Goal: Task Accomplishment & Management: Use online tool/utility

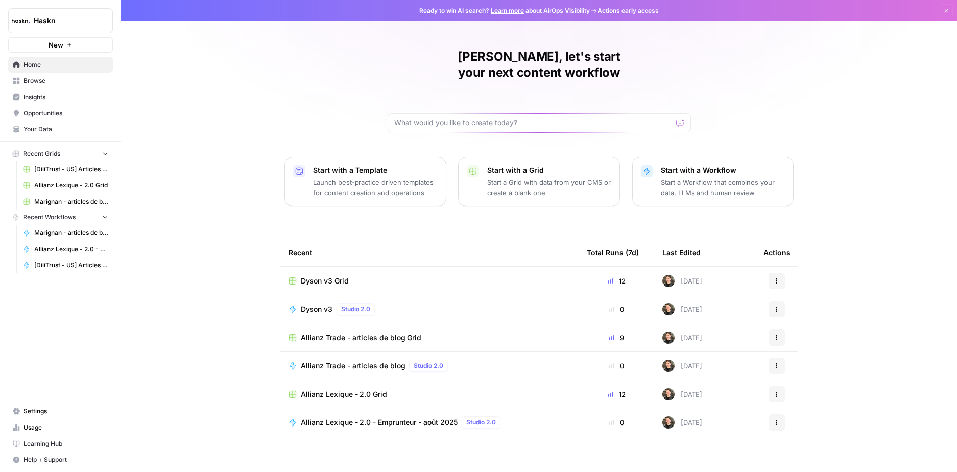
click at [94, 81] on span "Browse" at bounding box center [66, 80] width 84 height 9
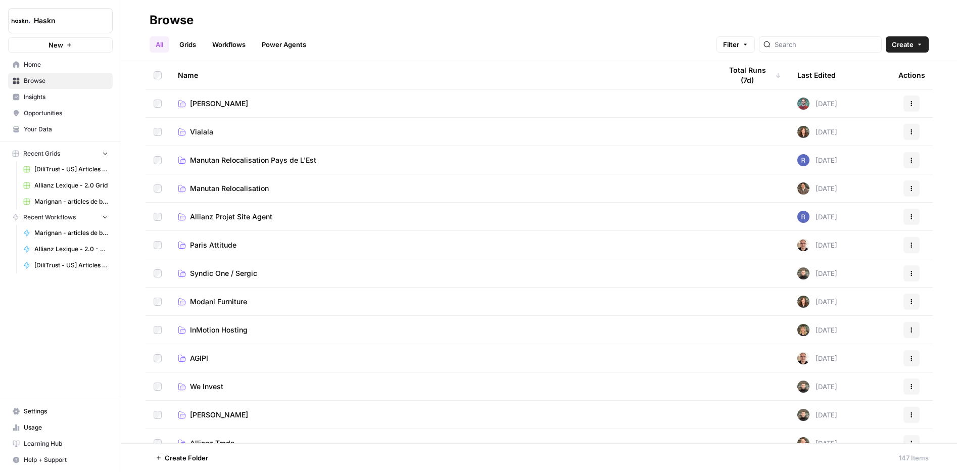
click at [817, 51] on div at bounding box center [820, 44] width 123 height 16
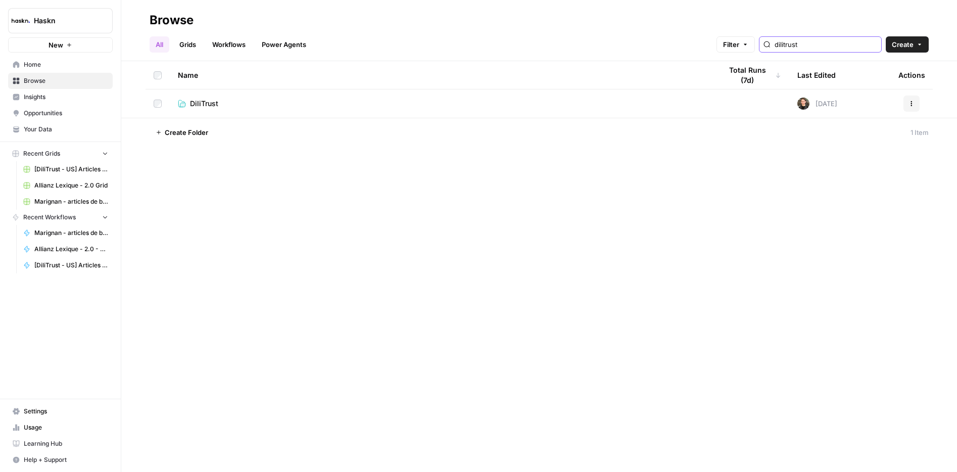
type input "dilitrust"
click at [207, 106] on span "DiliTrust" at bounding box center [204, 104] width 28 height 10
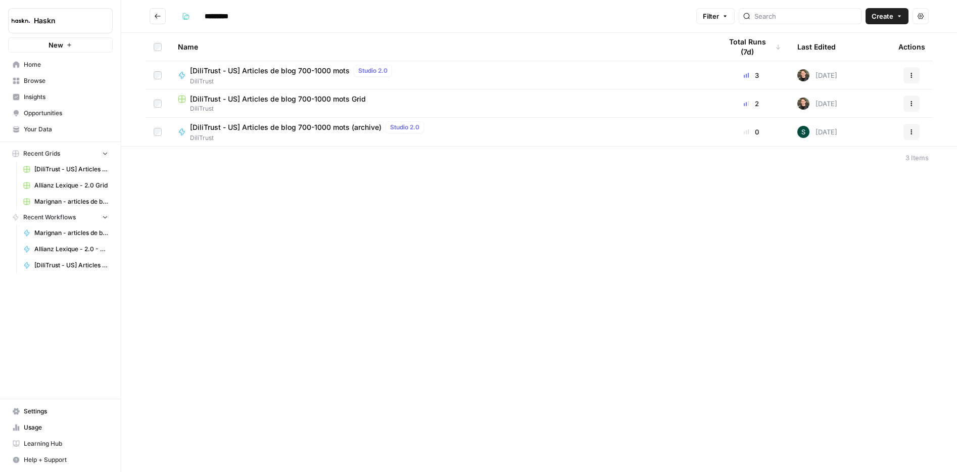
click at [325, 92] on td "[DiliTrust - US] Articles de blog 700-1000 mots Grid DiliTrust" at bounding box center [442, 103] width 544 height 28
click at [307, 101] on span "[DiliTrust - US] Articles de blog 700-1000 mots Grid" at bounding box center [278, 99] width 176 height 10
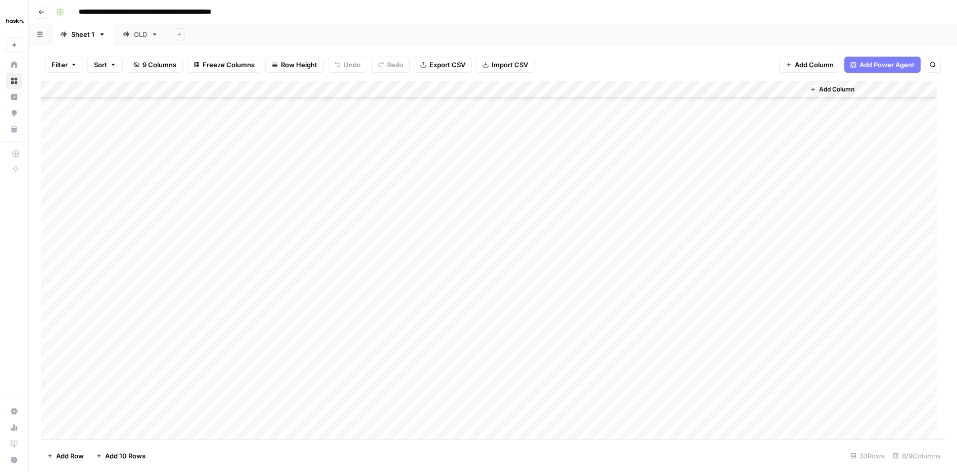
scroll to position [242, 0]
click at [125, 426] on div "Add Column" at bounding box center [493, 260] width 904 height 358
click at [240, 445] on footer "Add Row Add 10 Rows 34 Rows 8/9 Columns" at bounding box center [493, 455] width 904 height 33
click at [116, 389] on div "Add Column" at bounding box center [493, 260] width 904 height 358
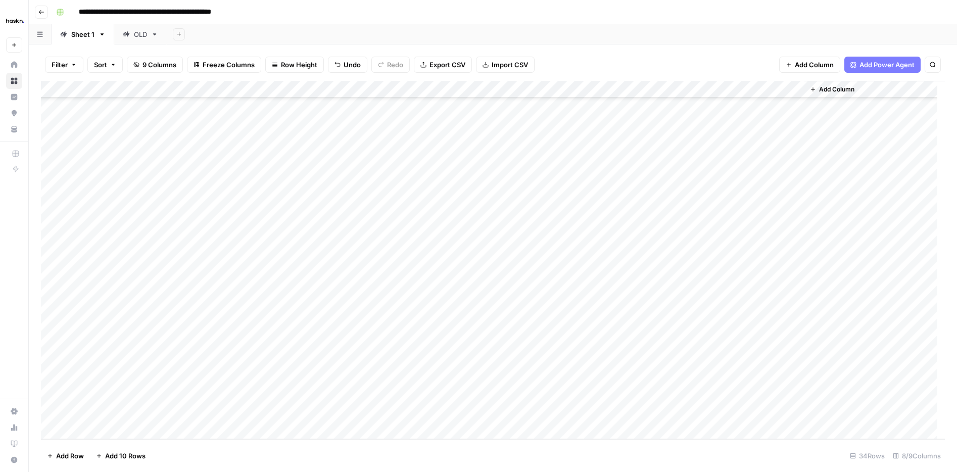
click at [132, 431] on div "Add Column" at bounding box center [493, 260] width 904 height 358
click at [130, 433] on div "Add Column" at bounding box center [493, 260] width 904 height 358
click at [130, 432] on div "Add Column" at bounding box center [493, 260] width 904 height 358
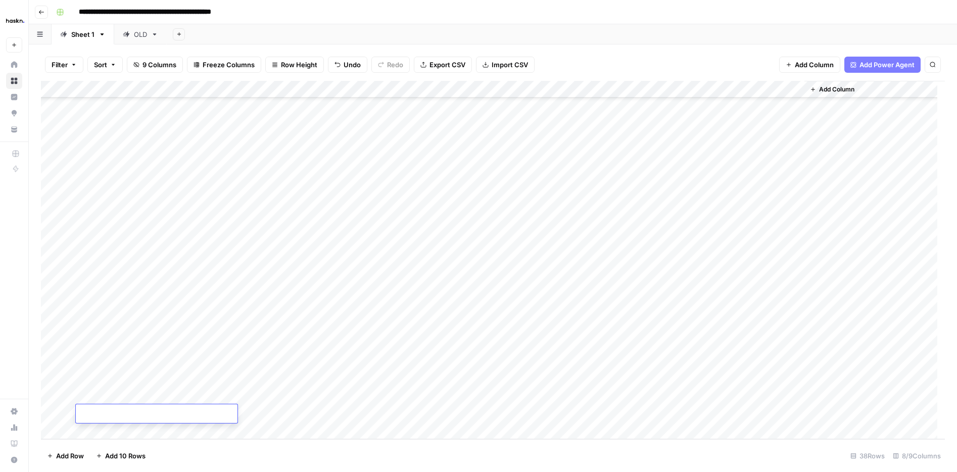
click at [228, 333] on div "Add Column" at bounding box center [493, 260] width 904 height 358
click at [208, 352] on div "Add Column" at bounding box center [493, 260] width 904 height 358
click at [112, 358] on div "Add Column" at bounding box center [493, 260] width 904 height 358
click at [181, 402] on div "Add Column" at bounding box center [493, 260] width 904 height 358
click at [113, 362] on div "Add Column" at bounding box center [493, 260] width 904 height 358
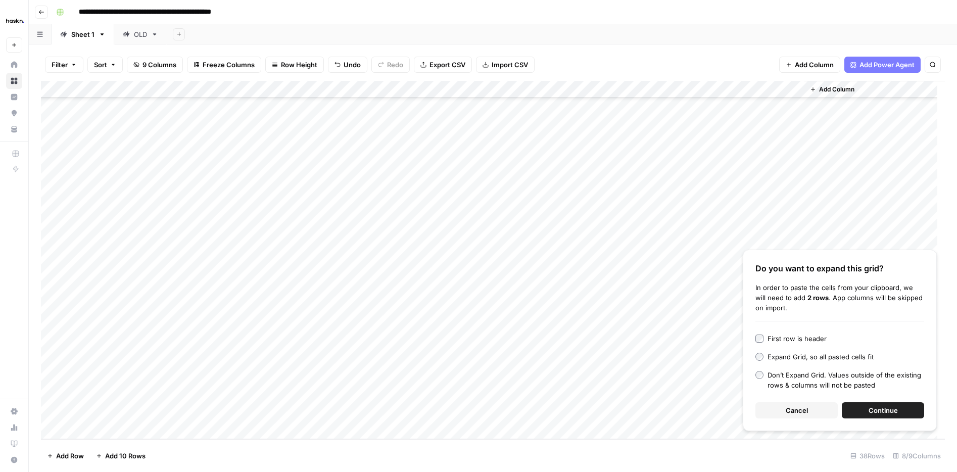
click at [883, 409] on span "Continue" at bounding box center [882, 410] width 29 height 10
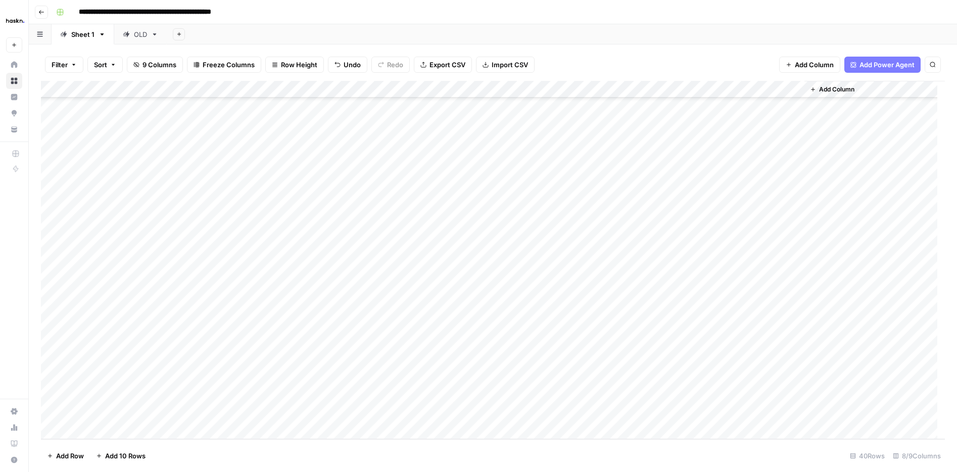
drag, startPoint x: 400, startPoint y: 255, endPoint x: 400, endPoint y: 270, distance: 15.2
click at [400, 270] on div "Add Column" at bounding box center [493, 260] width 904 height 358
drag, startPoint x: 439, startPoint y: 283, endPoint x: 407, endPoint y: 382, distance: 104.8
click at [407, 382] on div "Add Column" at bounding box center [493, 260] width 904 height 358
drag, startPoint x: 407, startPoint y: 382, endPoint x: 400, endPoint y: 409, distance: 27.6
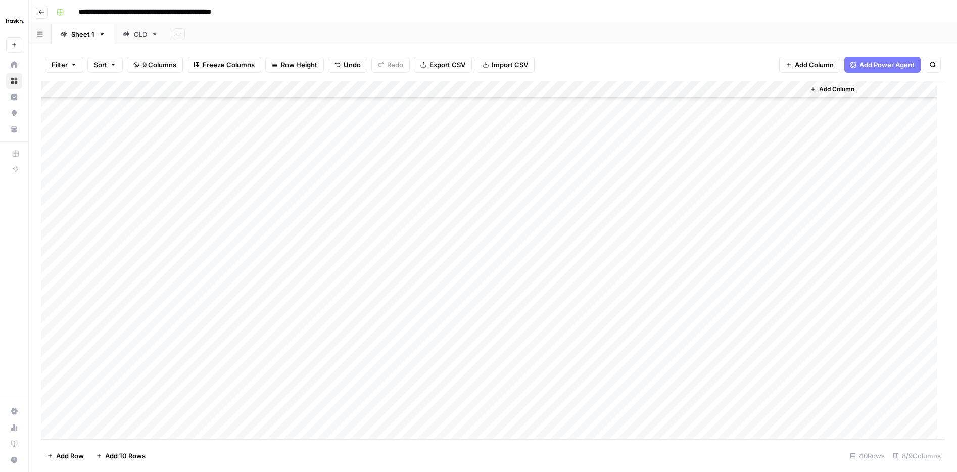
click at [400, 409] on div "Add Column" at bounding box center [493, 260] width 904 height 358
drag, startPoint x: 478, startPoint y: 205, endPoint x: 475, endPoint y: 273, distance: 68.3
click at [475, 273] on div "Add Column" at bounding box center [493, 260] width 904 height 358
drag, startPoint x: 530, startPoint y: 280, endPoint x: 506, endPoint y: 278, distance: 24.3
click at [507, 278] on div "Add Column" at bounding box center [493, 260] width 904 height 358
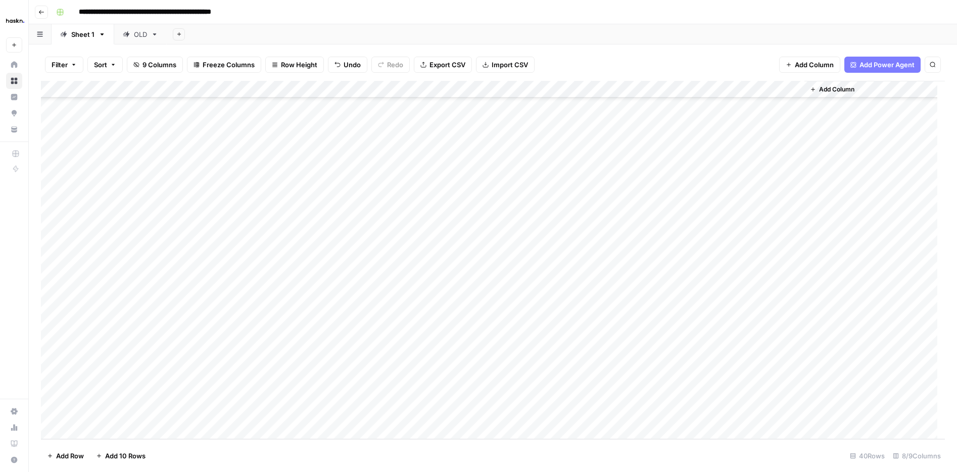
click at [478, 290] on div "Add Column" at bounding box center [493, 260] width 904 height 358
click at [473, 341] on div "Add Column" at bounding box center [493, 260] width 904 height 358
click at [452, 293] on div "Add Column" at bounding box center [493, 260] width 904 height 358
click at [193, 298] on div "Add Column" at bounding box center [493, 260] width 904 height 358
click at [201, 287] on div "Add Column" at bounding box center [493, 260] width 904 height 358
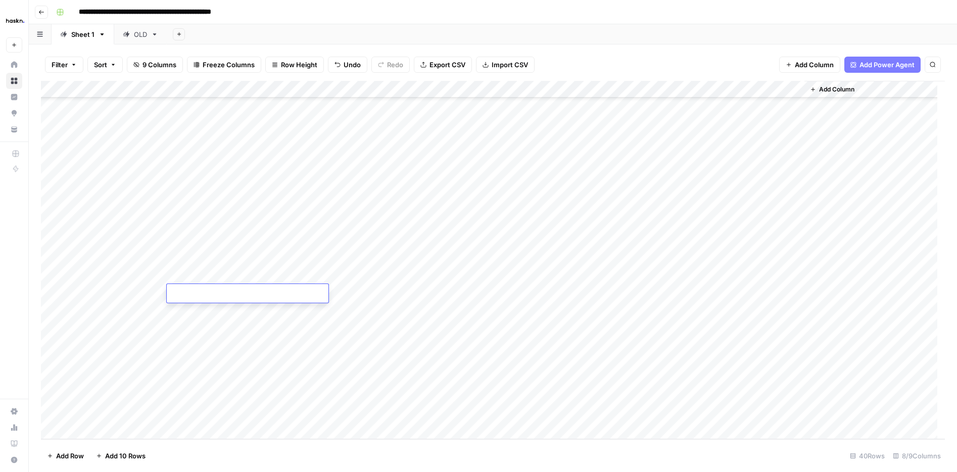
type textarea "**********"
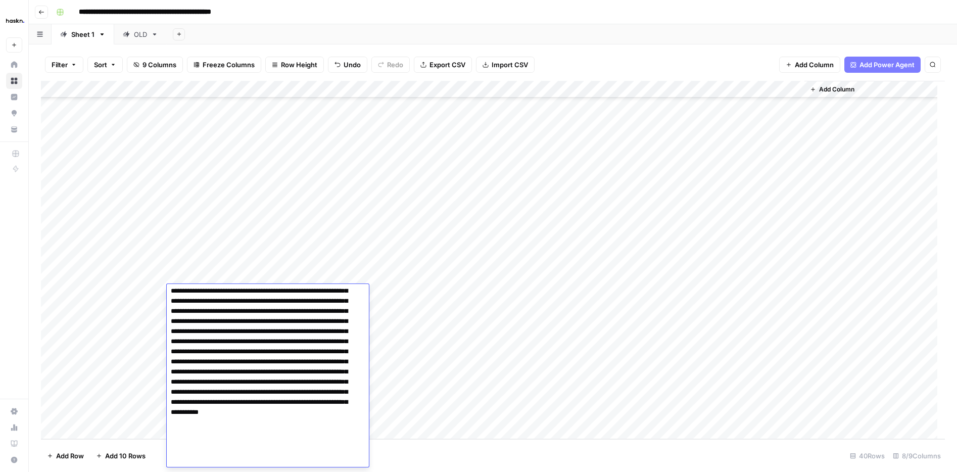
click at [95, 310] on div "Add Column" at bounding box center [493, 260] width 904 height 358
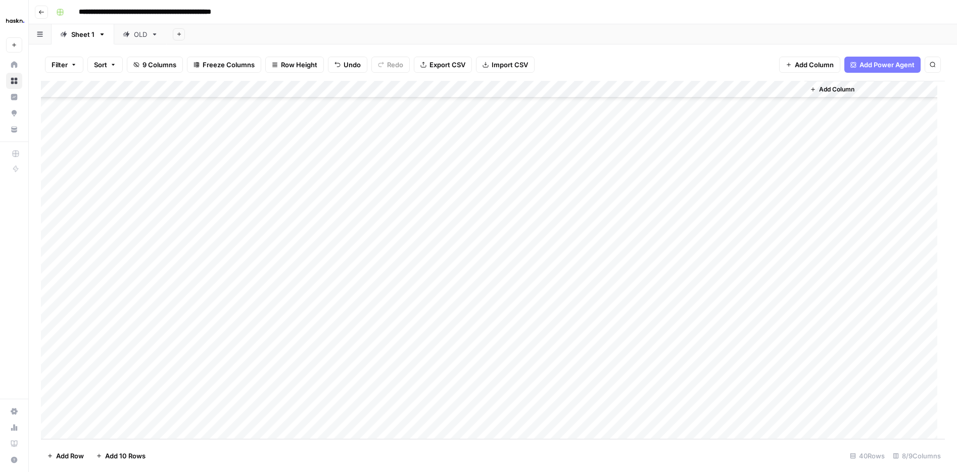
click at [194, 308] on div "Add Column" at bounding box center [493, 260] width 904 height 358
click at [200, 314] on div "Add Column" at bounding box center [493, 260] width 904 height 358
click at [200, 314] on textarea at bounding box center [248, 311] width 162 height 14
type textarea "**********"
click at [145, 314] on div "Add Column" at bounding box center [493, 260] width 904 height 358
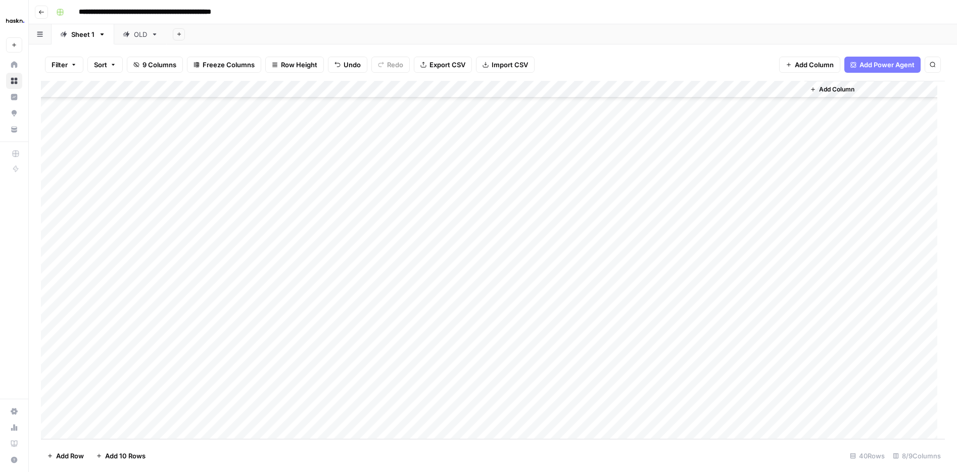
click at [578, 292] on div "Add Column" at bounding box center [493, 260] width 904 height 358
click at [576, 307] on div "Add Column" at bounding box center [493, 260] width 904 height 358
drag, startPoint x: 129, startPoint y: 329, endPoint x: 133, endPoint y: 341, distance: 12.6
click at [133, 341] on div "Add Column" at bounding box center [493, 260] width 904 height 358
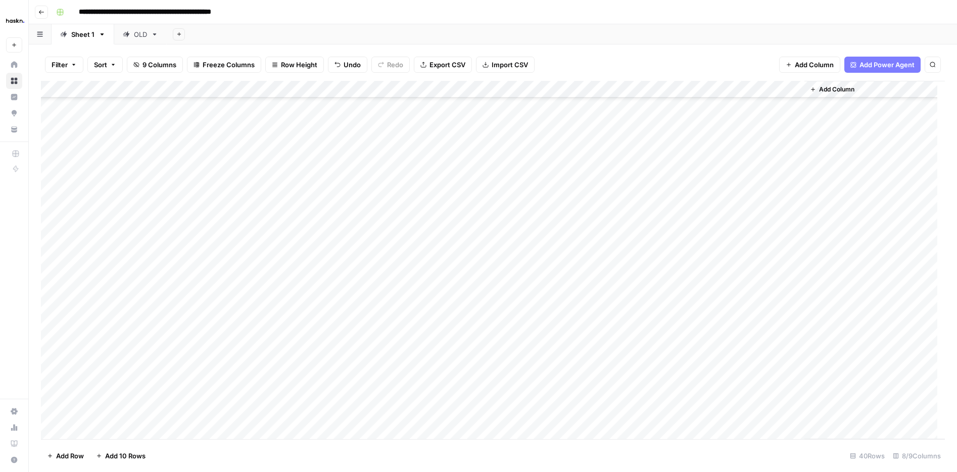
click at [199, 334] on div "Add Column" at bounding box center [493, 260] width 904 height 358
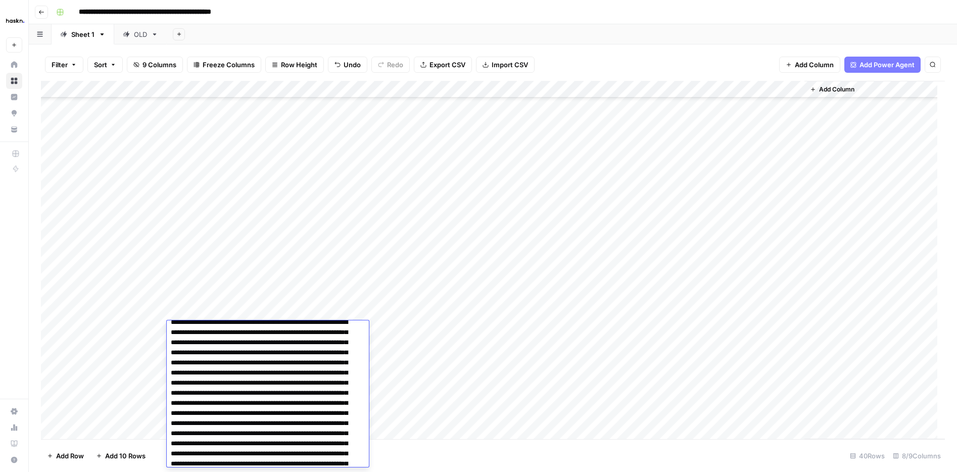
scroll to position [0, 0]
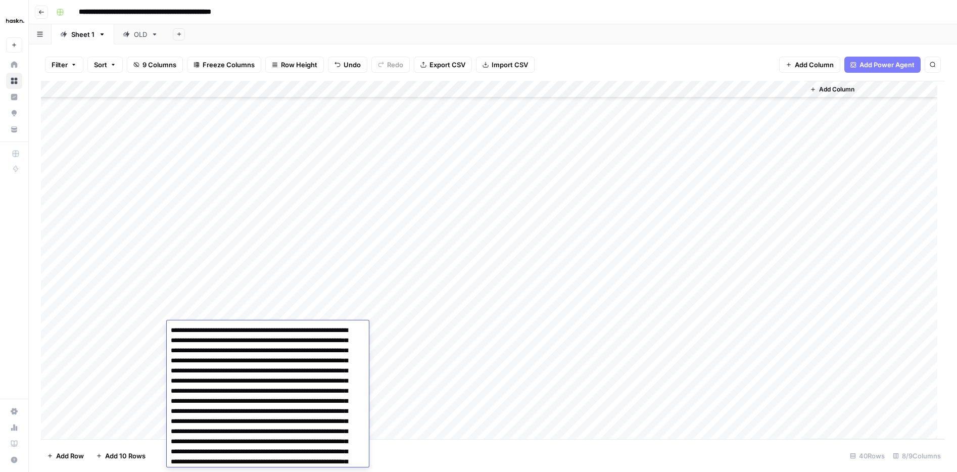
type textarea "**********"
click at [354, 337] on textarea at bounding box center [264, 421] width 194 height 196
click at [412, 348] on div "Add Column" at bounding box center [493, 260] width 904 height 358
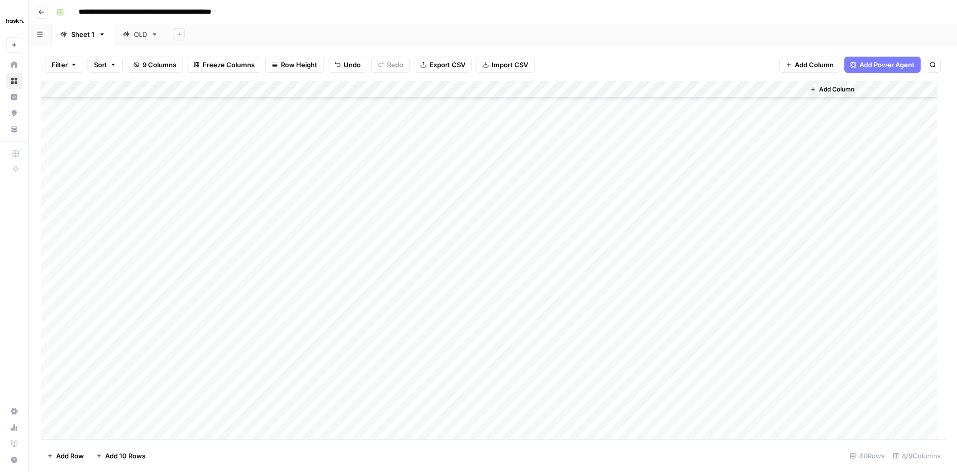
click at [197, 344] on div "Add Column" at bounding box center [493, 260] width 904 height 358
type textarea "**********"
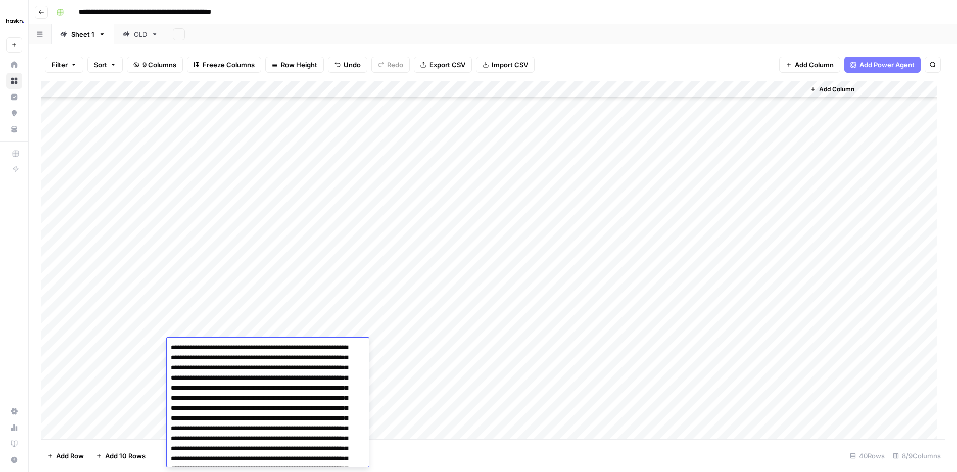
scroll to position [238, 0]
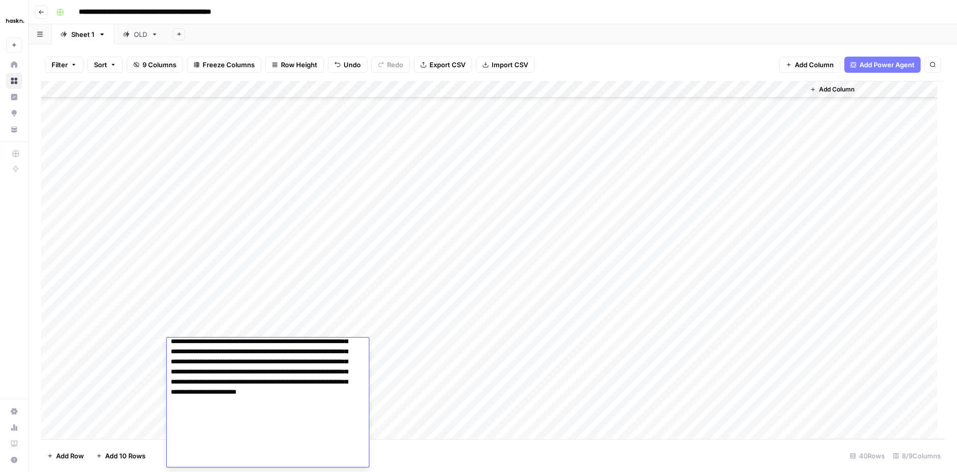
click at [377, 318] on div "Add Column" at bounding box center [493, 260] width 904 height 358
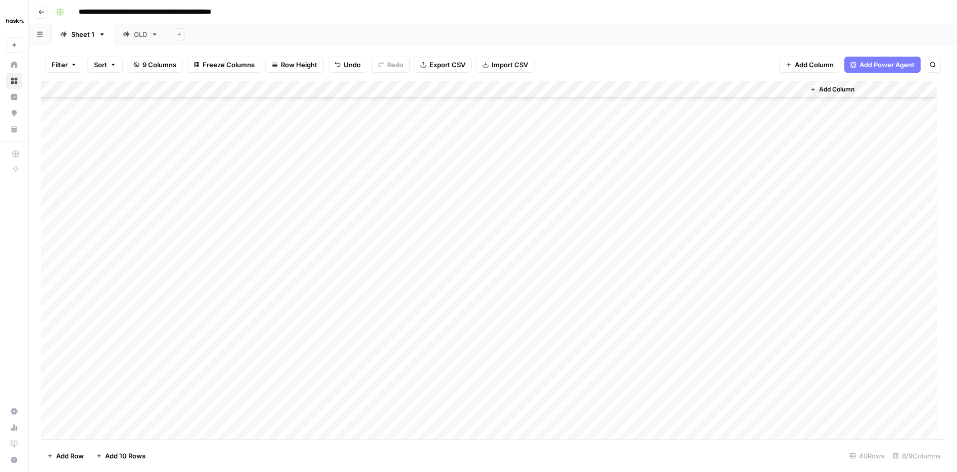
scroll to position [362, 0]
click at [577, 324] on div "Add Column" at bounding box center [493, 260] width 904 height 358
click at [576, 341] on div "Add Column" at bounding box center [493, 260] width 904 height 358
drag, startPoint x: 393, startPoint y: 365, endPoint x: 394, endPoint y: 381, distance: 16.2
click at [394, 381] on div "Add Column" at bounding box center [493, 260] width 904 height 358
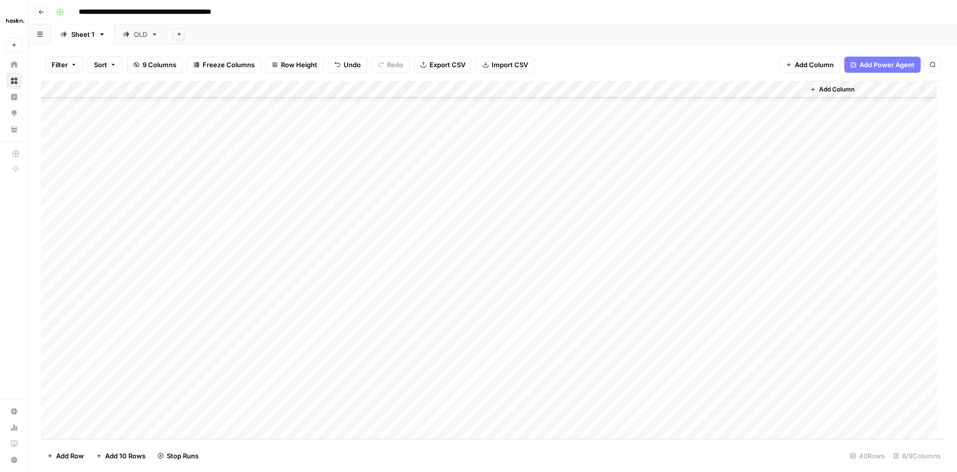
drag, startPoint x: 438, startPoint y: 384, endPoint x: 436, endPoint y: 407, distance: 22.8
click at [436, 407] on div "Add Column" at bounding box center [493, 260] width 904 height 358
drag, startPoint x: 394, startPoint y: 361, endPoint x: 396, endPoint y: 372, distance: 10.8
click at [396, 372] on div "Add Column" at bounding box center [493, 260] width 904 height 358
drag, startPoint x: 438, startPoint y: 385, endPoint x: 435, endPoint y: 410, distance: 24.9
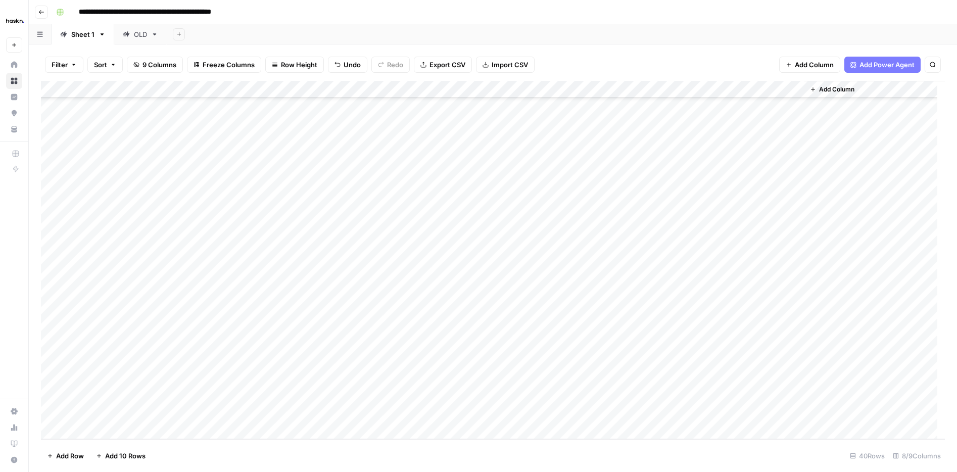
click at [435, 410] on div "Add Column" at bounding box center [493, 260] width 904 height 358
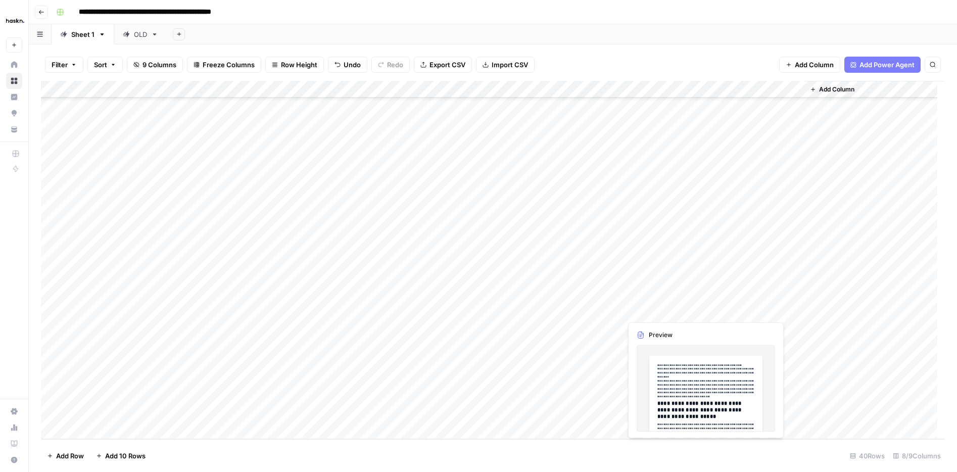
click at [651, 309] on div "Add Column" at bounding box center [493, 260] width 904 height 358
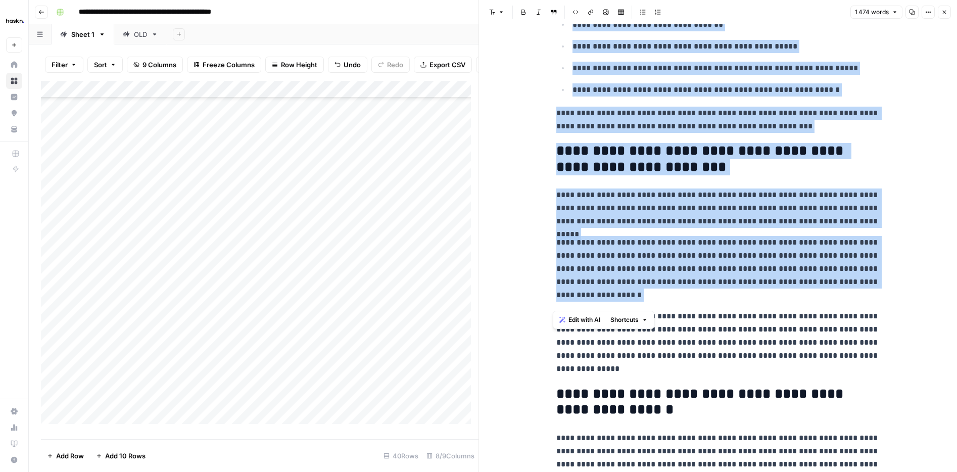
scroll to position [2983, 0]
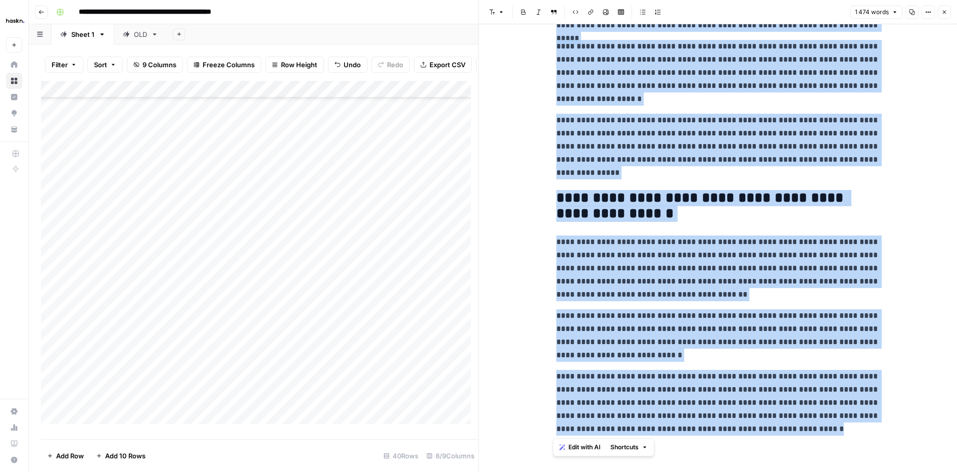
drag, startPoint x: 549, startPoint y: 45, endPoint x: 869, endPoint y: 454, distance: 519.1
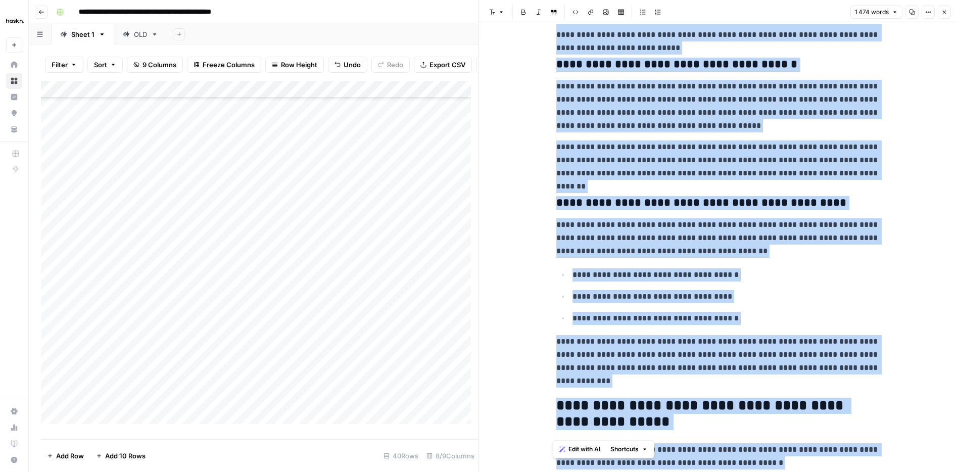
scroll to position [2, 0]
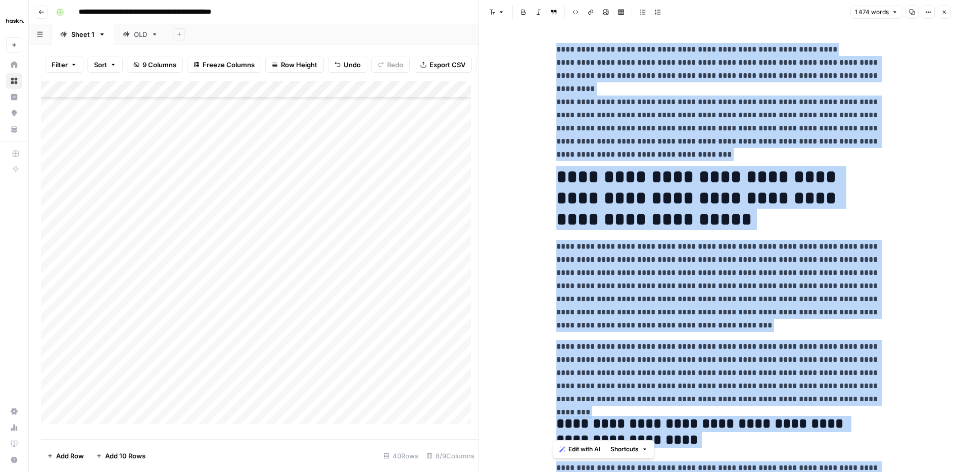
drag, startPoint x: 945, startPoint y: 16, endPoint x: 926, endPoint y: 21, distance: 18.9
click at [944, 16] on button "Close" at bounding box center [944, 12] width 13 height 13
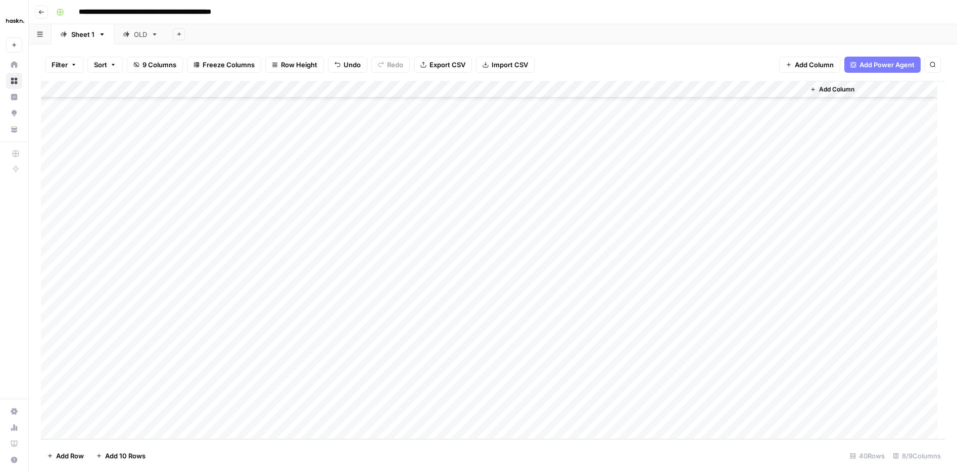
click at [625, 329] on div "Add Column" at bounding box center [493, 260] width 904 height 358
click at [575, 329] on div "Add Column" at bounding box center [493, 260] width 904 height 358
